Goal: Task Accomplishment & Management: Manage account settings

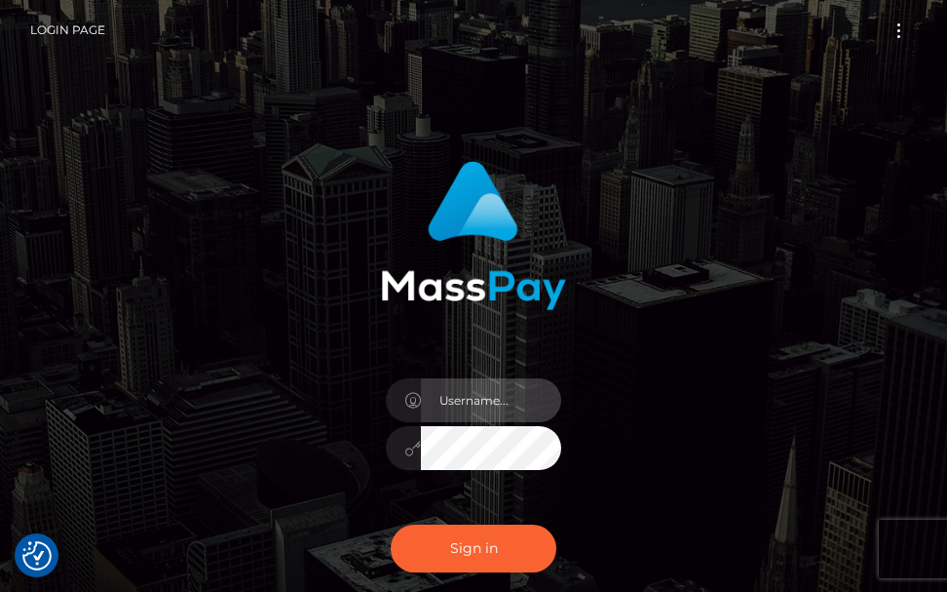
type input "[PERSON_NAME].cope2"
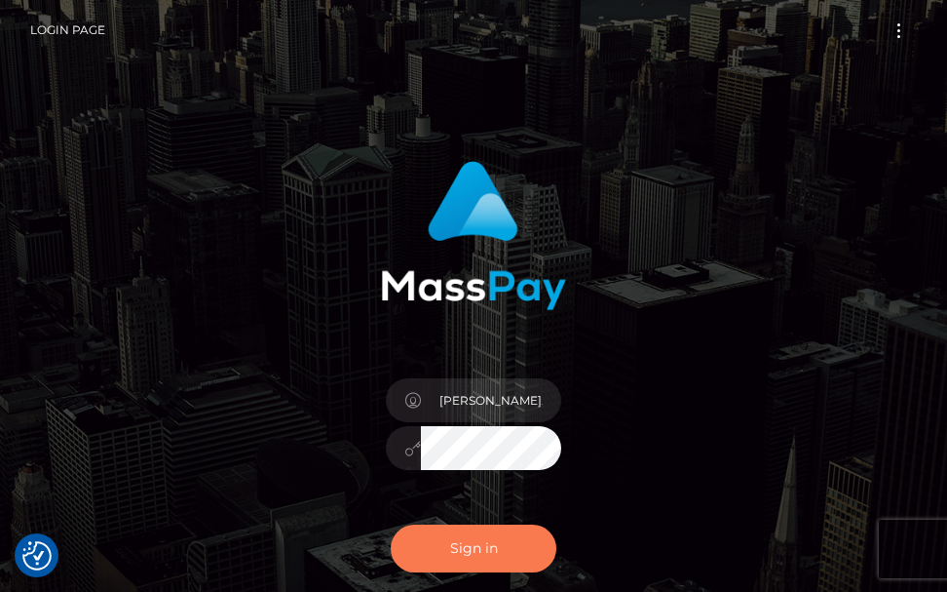
click at [500, 555] on button "Sign in" at bounding box center [474, 548] width 166 height 48
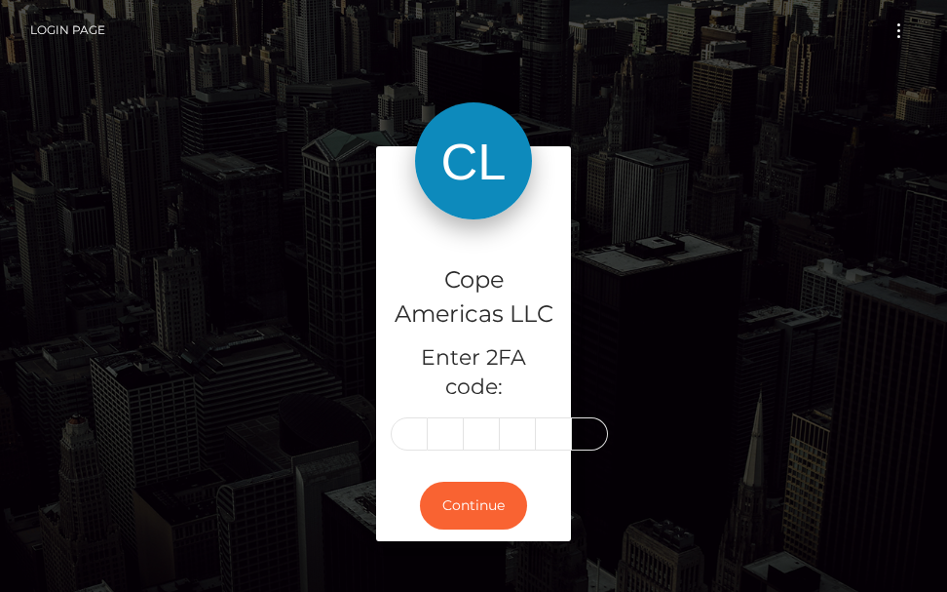
click at [400, 430] on input "text" at bounding box center [409, 433] width 37 height 33
type input "6"
type input "4"
type input "6"
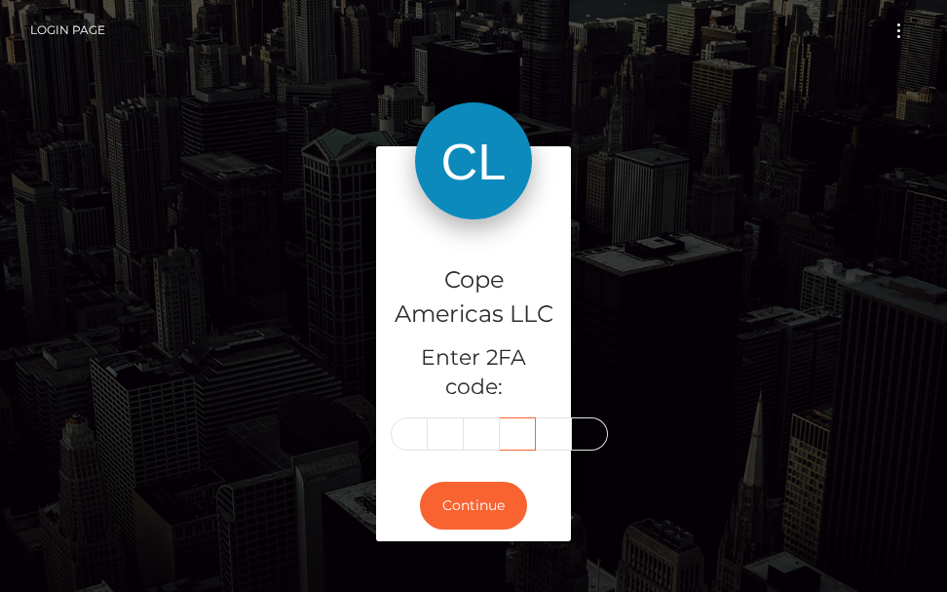
scroll to position [0, 0]
type input "5"
type input "2"
type input "5"
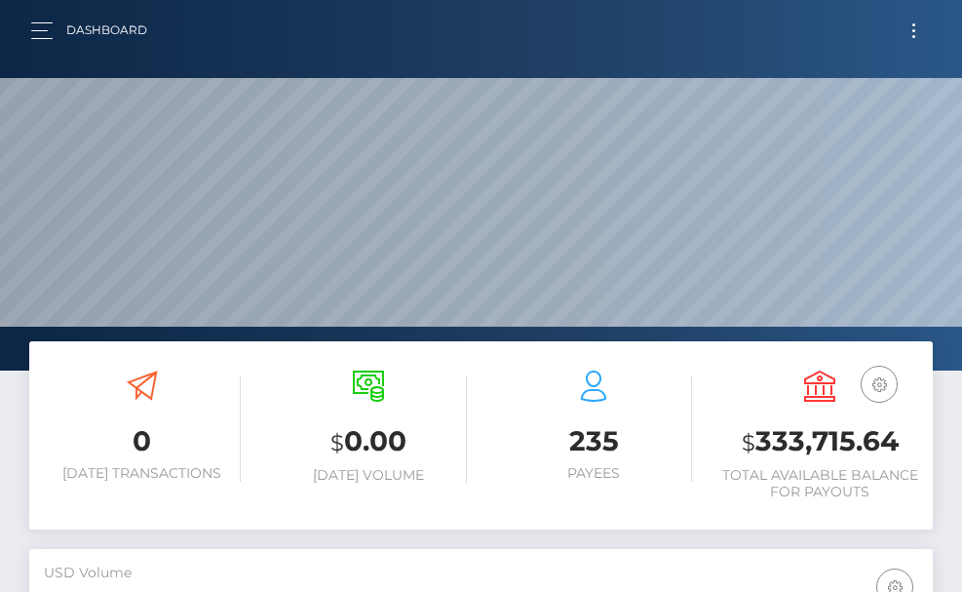
scroll to position [346, 437]
click at [916, 24] on button "Toggle navigation" at bounding box center [914, 31] width 36 height 26
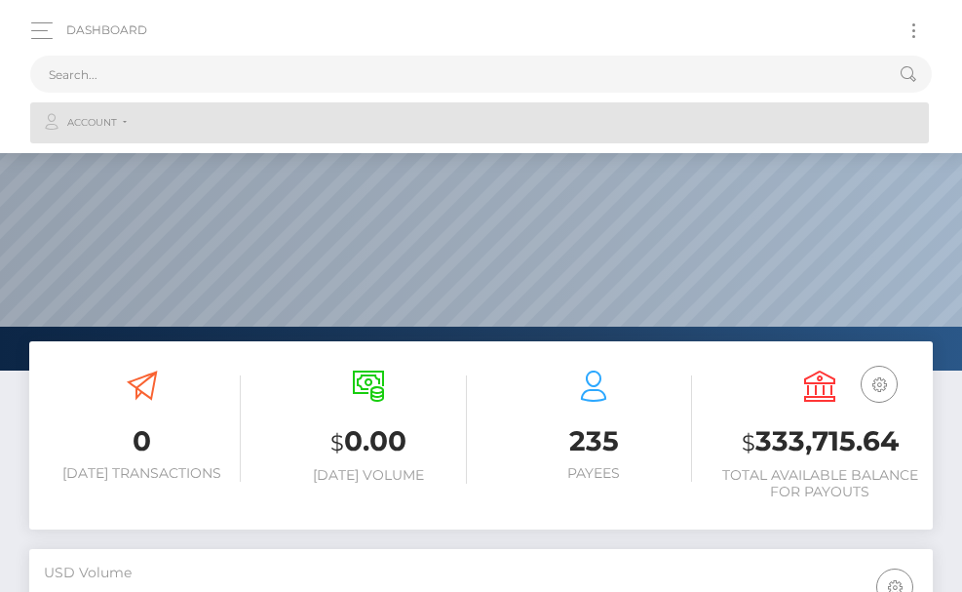
click at [75, 118] on span "Account" at bounding box center [92, 123] width 50 height 18
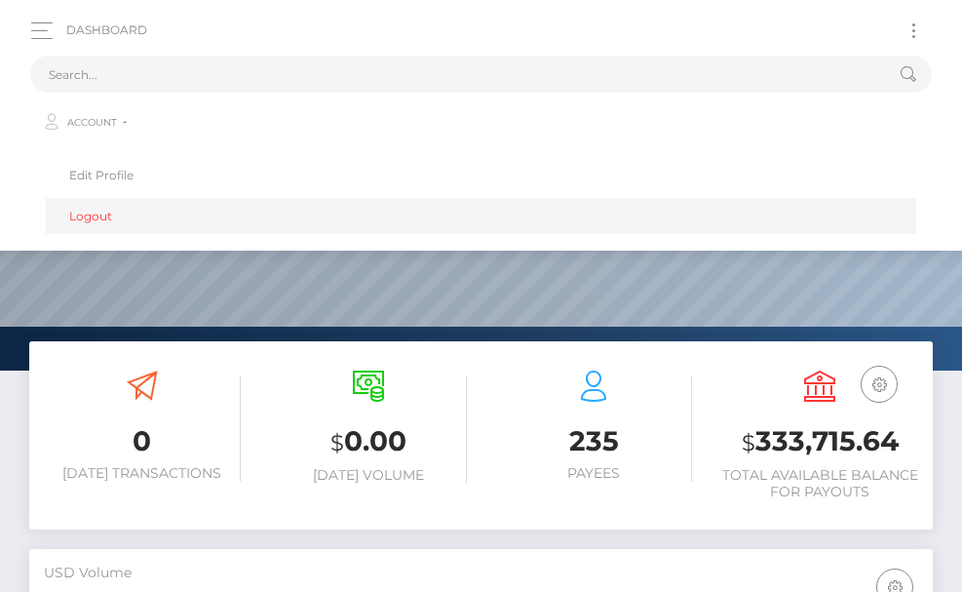
click at [97, 219] on link "Logout" at bounding box center [481, 216] width 870 height 36
